Goal: Information Seeking & Learning: Learn about a topic

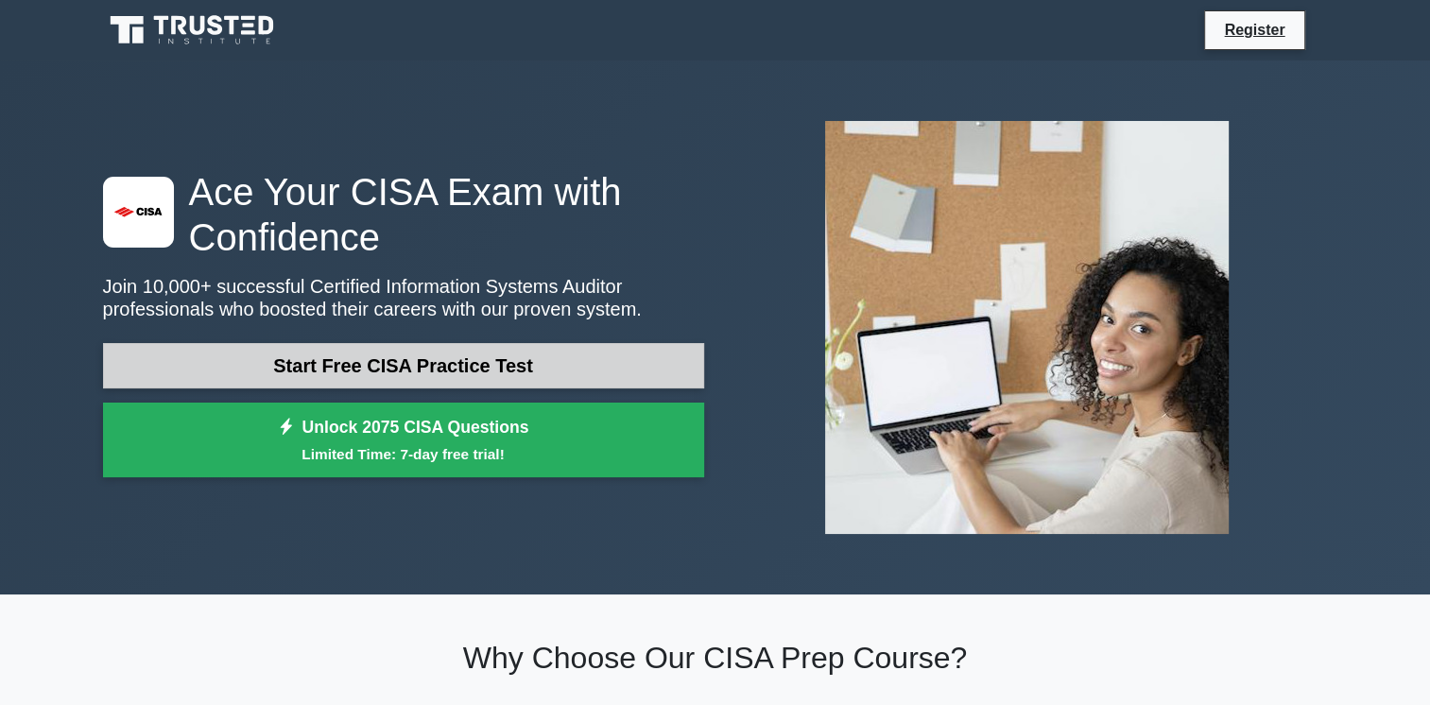
click at [386, 377] on link "Start Free CISA Practice Test" at bounding box center [403, 365] width 601 height 45
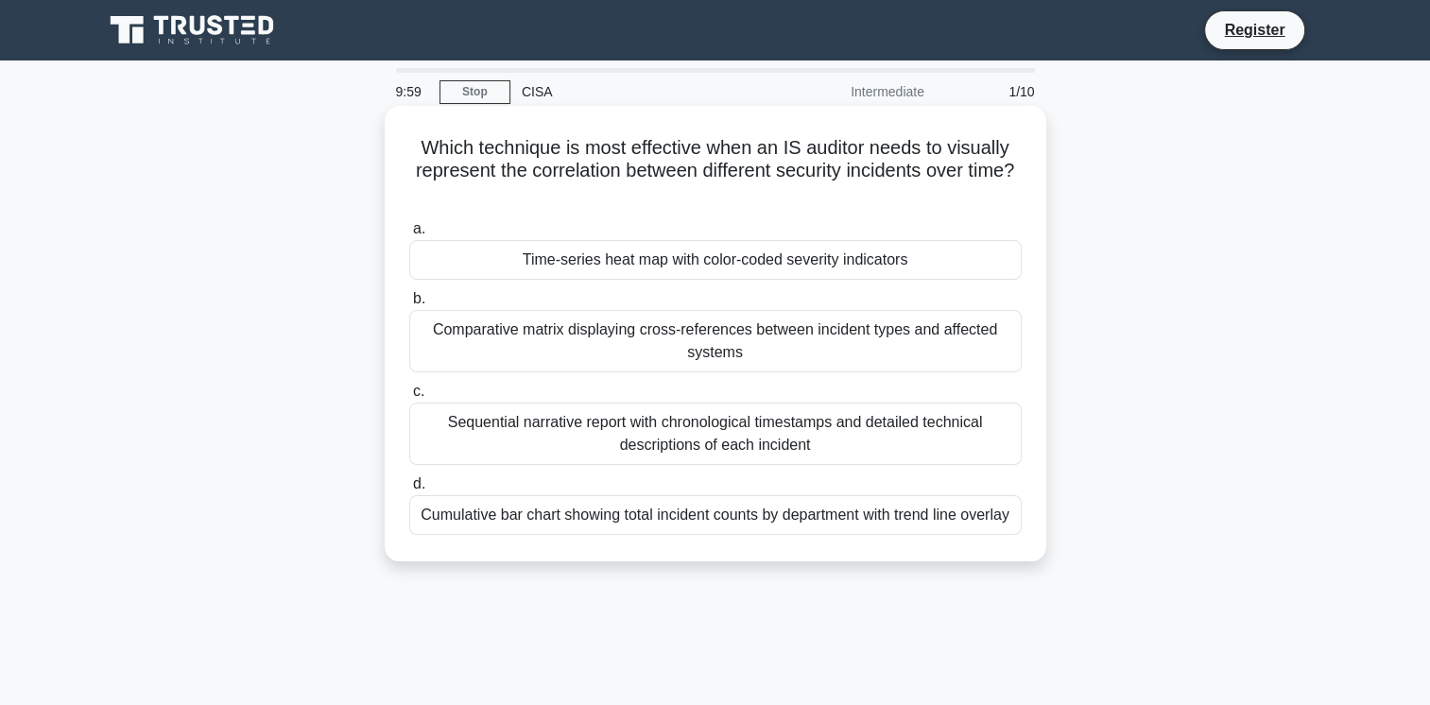
click at [600, 265] on div "Time-series heat map with color-coded severity indicators" at bounding box center [715, 260] width 612 height 40
click at [409, 235] on input "a. Time-series heat map with color-coded severity indicators" at bounding box center [409, 229] width 0 height 12
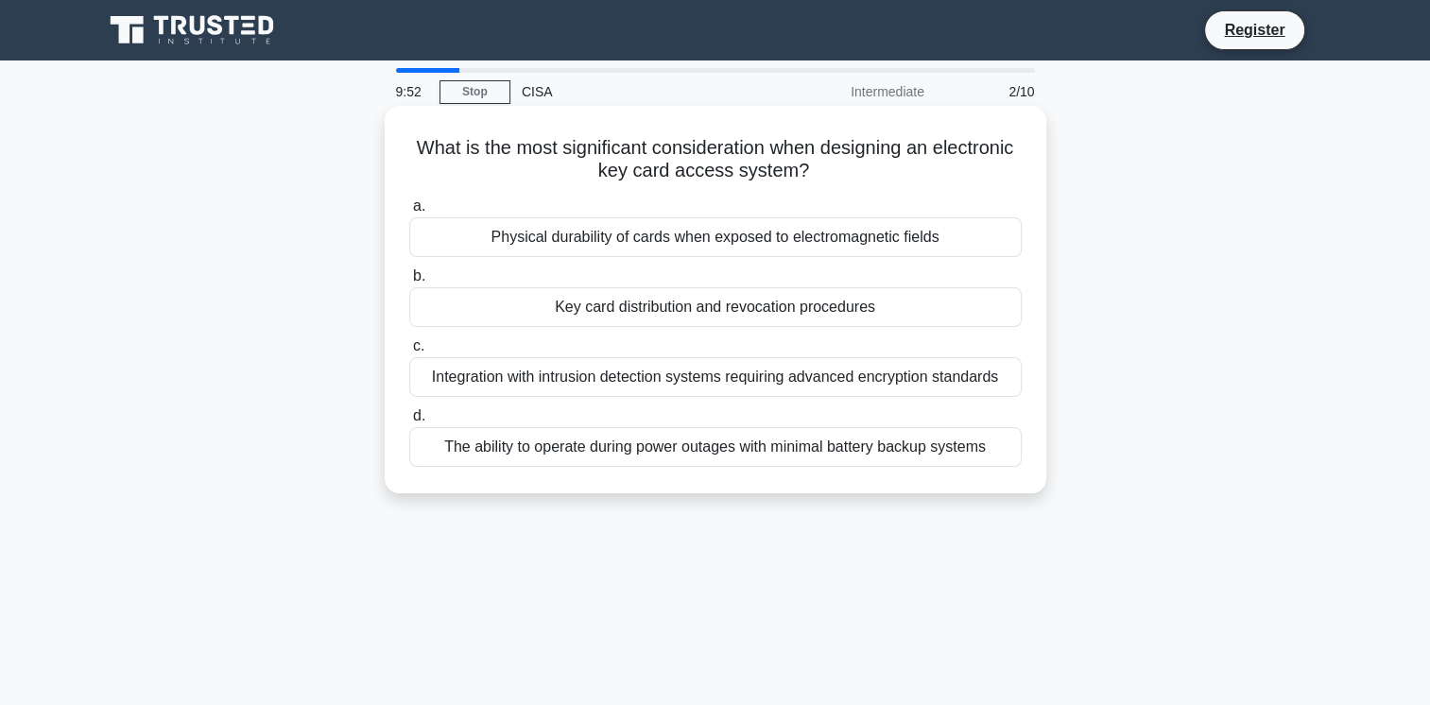
click at [798, 303] on div "Key card distribution and revocation procedures" at bounding box center [715, 307] width 612 height 40
click at [409, 282] on input "b. Key card distribution and revocation procedures" at bounding box center [409, 276] width 0 height 12
